Goal: Task Accomplishment & Management: Complete application form

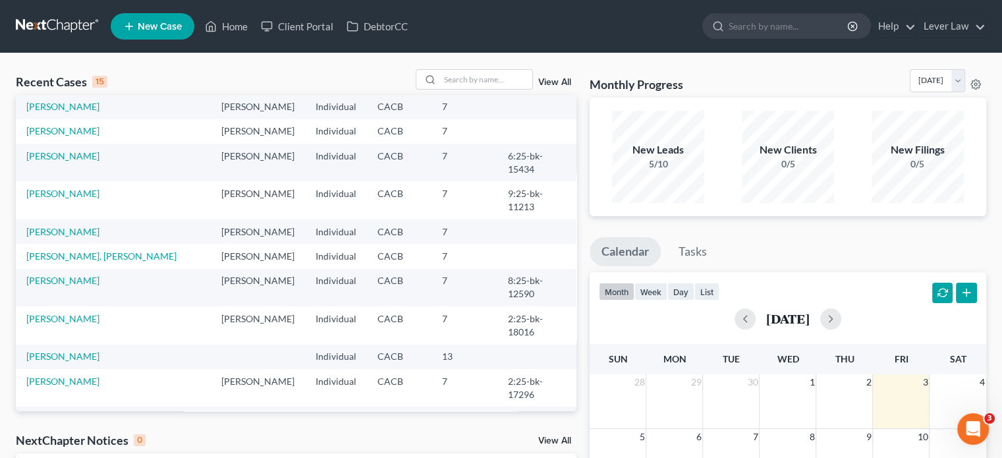
scroll to position [90, 0]
click at [69, 375] on link "[PERSON_NAME]" at bounding box center [62, 380] width 73 height 11
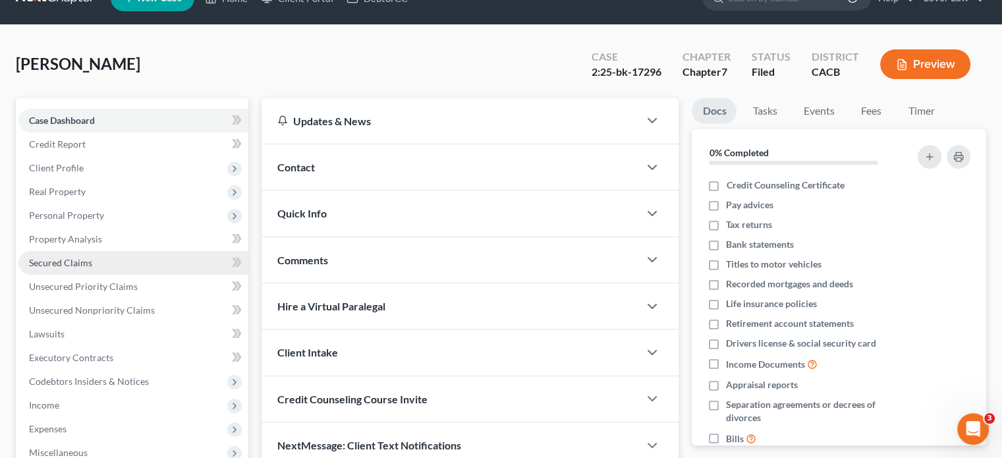
scroll to position [132, 0]
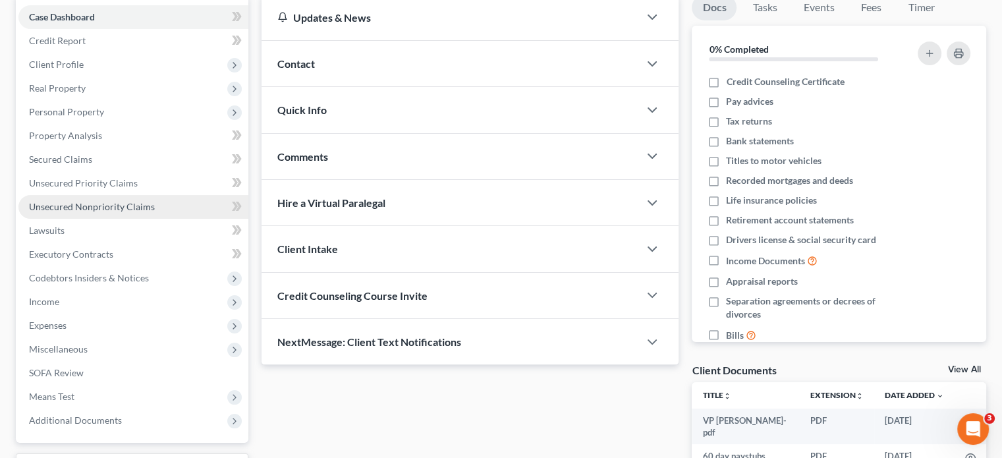
click at [94, 205] on span "Unsecured Nonpriority Claims" at bounding box center [92, 206] width 126 height 11
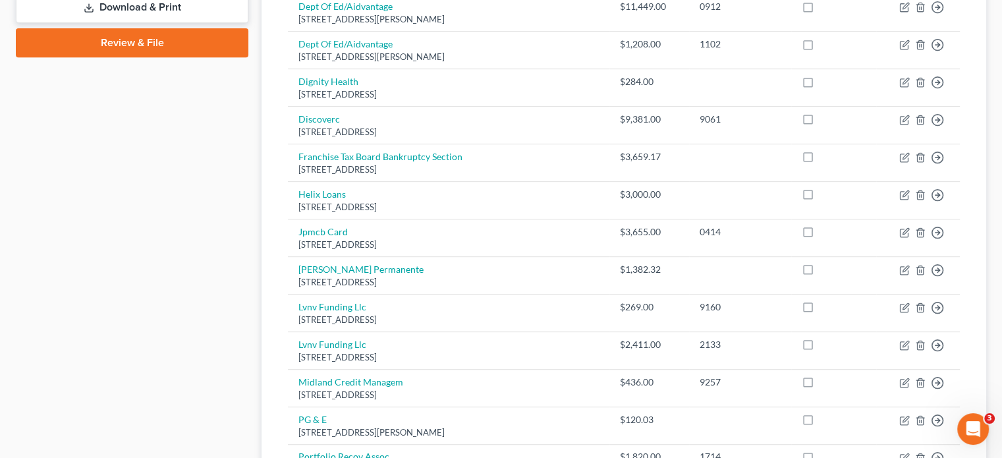
scroll to position [263, 0]
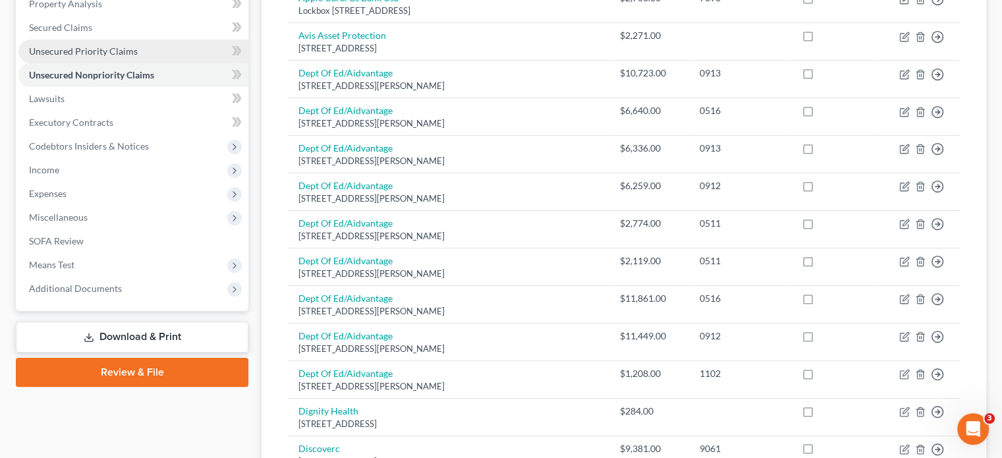
click at [104, 53] on span "Unsecured Priority Claims" at bounding box center [83, 50] width 109 height 11
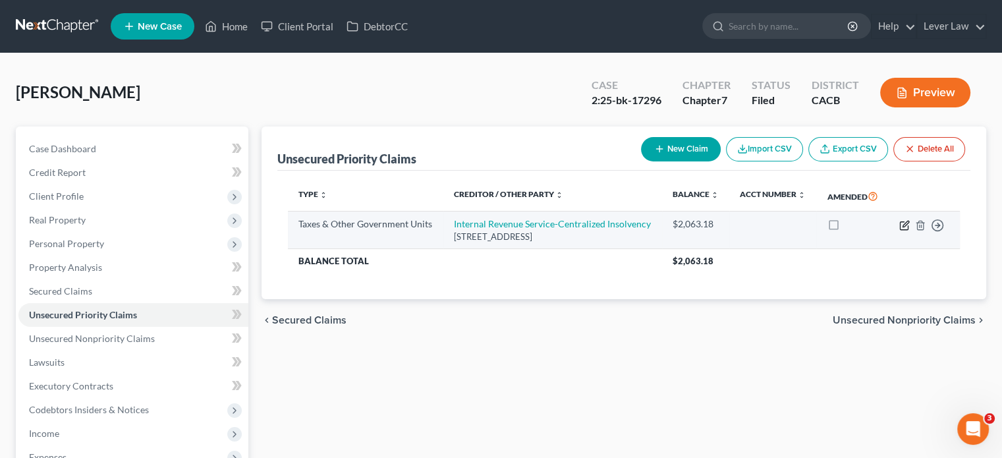
click at [901, 226] on icon "button" at bounding box center [904, 225] width 11 height 11
select select "0"
select select "39"
select select "0"
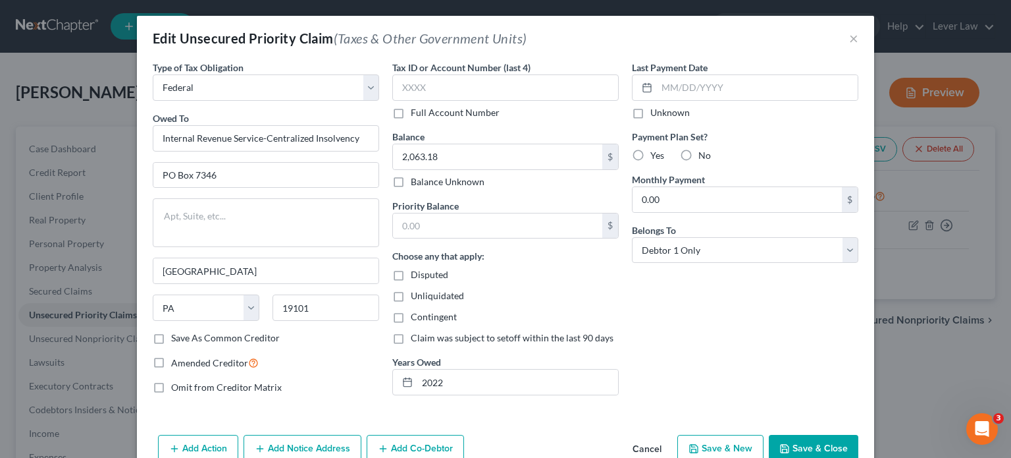
scroll to position [40, 0]
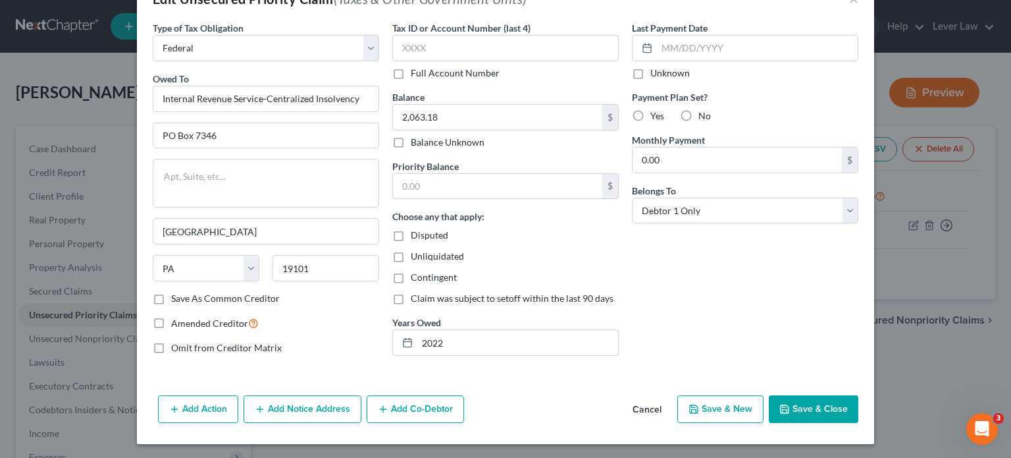
click at [794, 398] on button "Save & Close" at bounding box center [814, 409] width 90 height 28
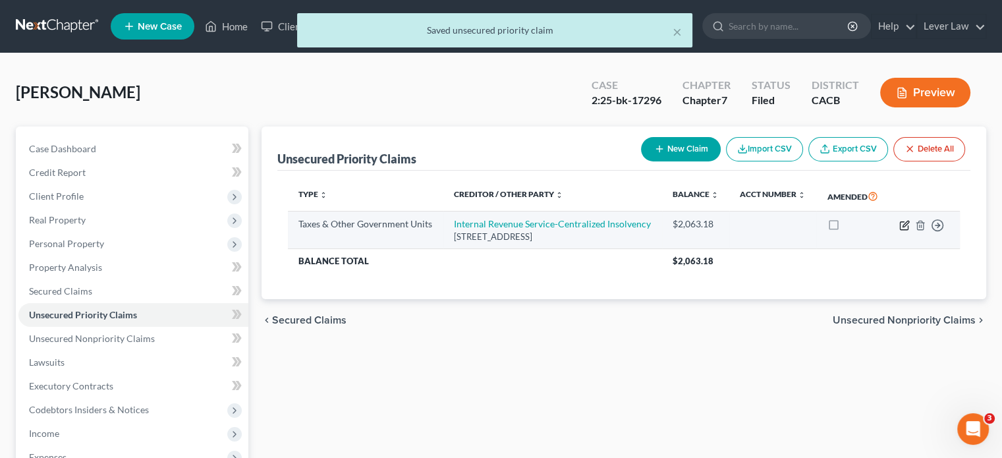
click at [903, 224] on icon "button" at bounding box center [904, 225] width 11 height 11
select select "0"
select select "39"
select select "0"
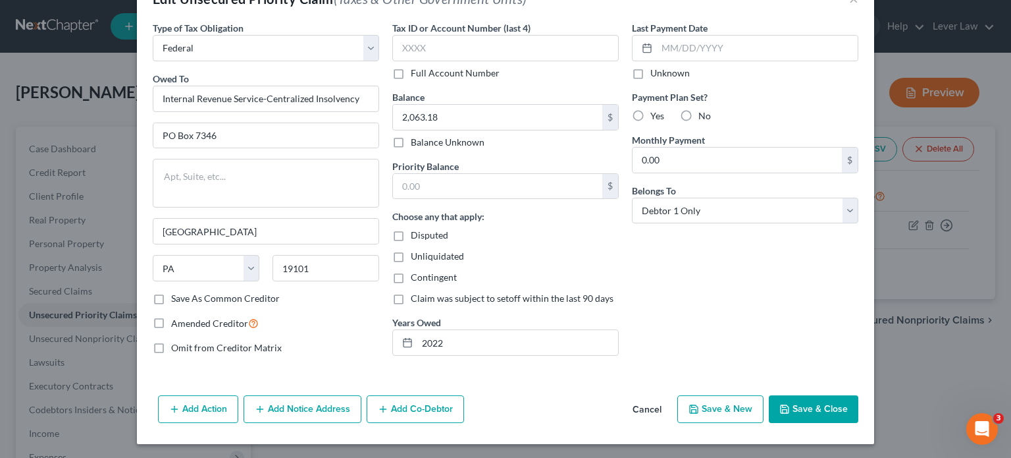
click at [806, 410] on button "Save & Close" at bounding box center [814, 409] width 90 height 28
